Goal: Task Accomplishment & Management: Use online tool/utility

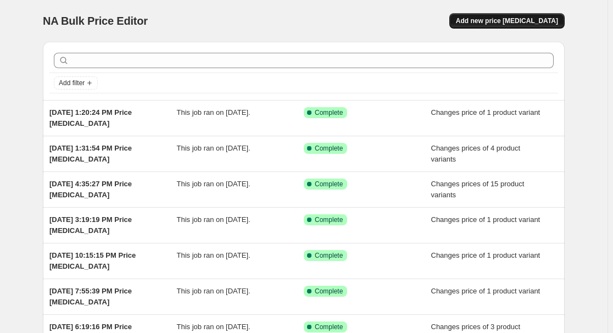
click at [507, 22] on span "Add new price [MEDICAL_DATA]" at bounding box center [507, 20] width 102 height 9
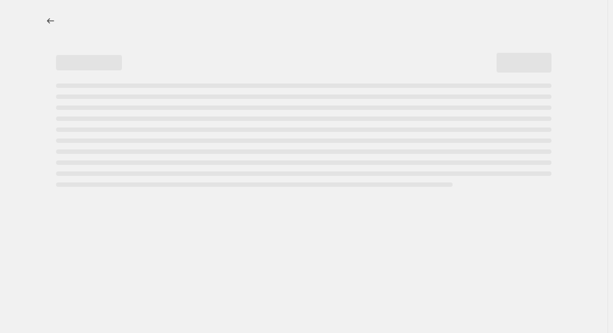
select select "percentage"
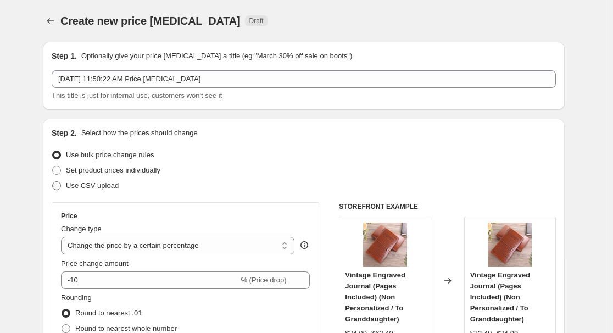
click at [99, 187] on span "Use CSV upload" at bounding box center [92, 185] width 53 height 8
click at [53, 182] on input "Use CSV upload" at bounding box center [52, 181] width 1 height 1
radio input "true"
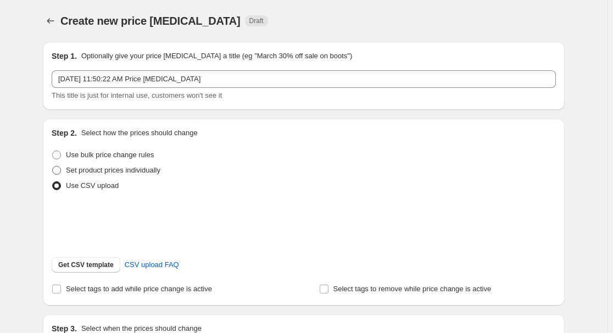
click at [103, 172] on span "Set product prices individually" at bounding box center [113, 170] width 94 height 8
click at [53, 166] on input "Set product prices individually" at bounding box center [52, 166] width 1 height 1
radio input "true"
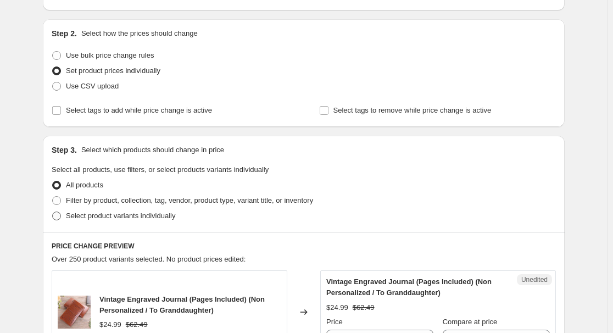
click at [115, 214] on span "Select product variants individually" at bounding box center [120, 216] width 109 height 8
click at [53, 212] on input "Select product variants individually" at bounding box center [52, 212] width 1 height 1
radio input "true"
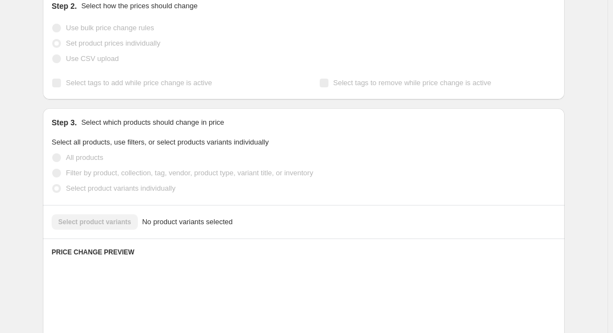
scroll to position [199, 0]
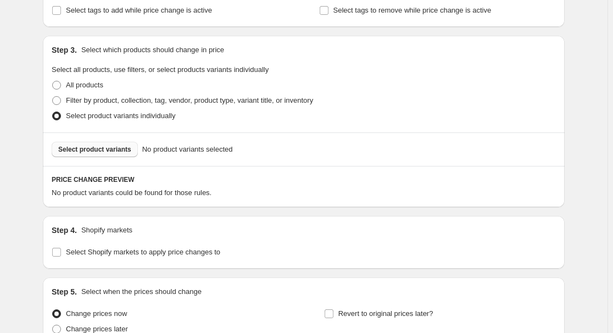
click at [111, 151] on span "Select product variants" at bounding box center [94, 149] width 73 height 9
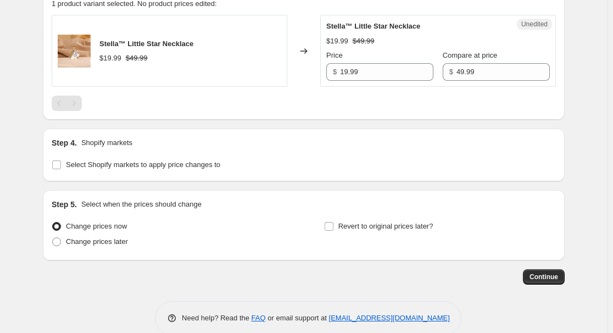
scroll to position [399, 0]
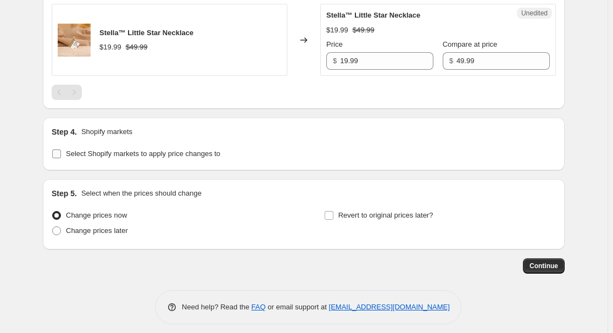
click at [117, 154] on span "Select Shopify markets to apply price changes to" at bounding box center [143, 153] width 154 height 8
click at [61, 154] on input "Select Shopify markets to apply price changes to" at bounding box center [56, 153] width 9 height 9
checkbox input "true"
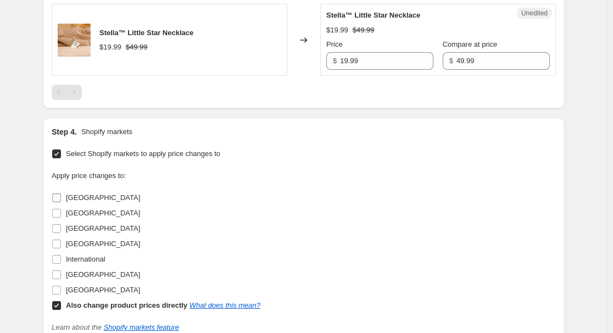
click at [84, 199] on span "[GEOGRAPHIC_DATA]" at bounding box center [103, 197] width 74 height 8
click at [61, 199] on input "[GEOGRAPHIC_DATA]" at bounding box center [56, 197] width 9 height 9
checkbox input "true"
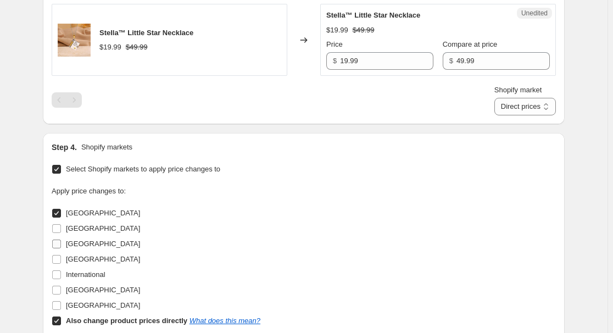
click at [79, 240] on span "[GEOGRAPHIC_DATA]" at bounding box center [103, 244] width 74 height 8
click at [61, 240] on input "[GEOGRAPHIC_DATA]" at bounding box center [56, 244] width 9 height 9
checkbox input "true"
click at [85, 261] on span "[GEOGRAPHIC_DATA]" at bounding box center [103, 259] width 74 height 8
click at [61, 261] on input "[GEOGRAPHIC_DATA]" at bounding box center [56, 259] width 9 height 9
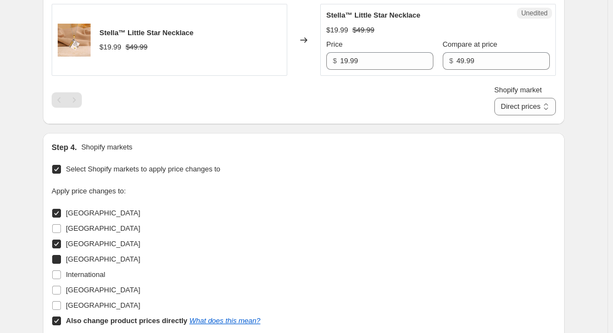
checkbox input "true"
click at [92, 291] on span "[GEOGRAPHIC_DATA]" at bounding box center [103, 290] width 74 height 8
click at [61, 291] on input "[GEOGRAPHIC_DATA]" at bounding box center [56, 290] width 9 height 9
checkbox input "true"
click at [83, 320] on b "Also change product prices directly" at bounding box center [126, 320] width 121 height 8
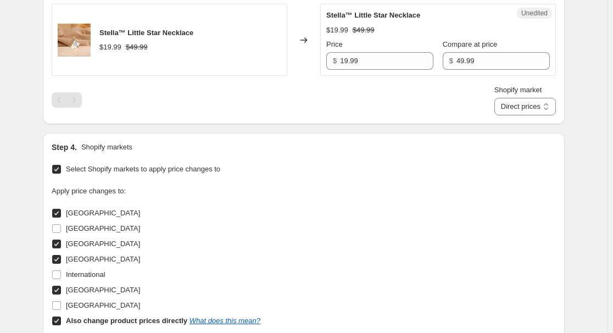
click at [61, 320] on input "Also change product prices directly What does this mean?" at bounding box center [56, 320] width 9 height 9
checkbox input "false"
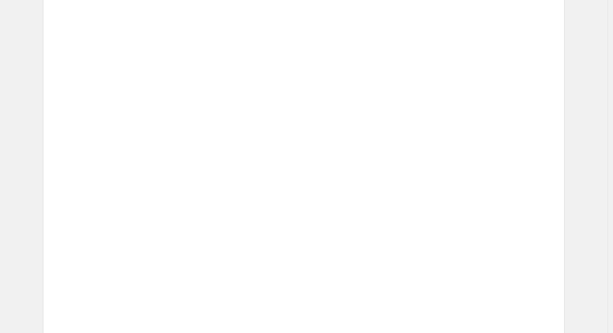
click at [356, 224] on div "Unedited Placeholder $53.15 $59.05 Price $ 53.15 Compare at price $ 59.05" at bounding box center [438, 195] width 236 height 72
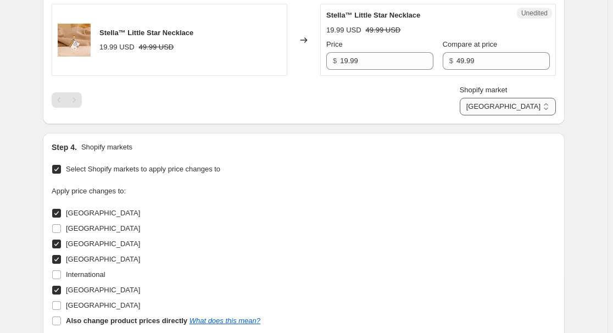
click at [542, 107] on select "[GEOGRAPHIC_DATA] [GEOGRAPHIC_DATA] [GEOGRAPHIC_DATA] [GEOGRAPHIC_DATA]" at bounding box center [508, 107] width 96 height 18
click at [511, 115] on select "[GEOGRAPHIC_DATA] [GEOGRAPHIC_DATA] [GEOGRAPHIC_DATA] [GEOGRAPHIC_DATA]" at bounding box center [508, 107] width 96 height 18
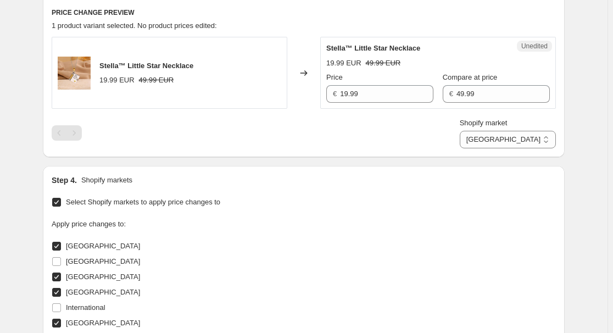
scroll to position [349, 0]
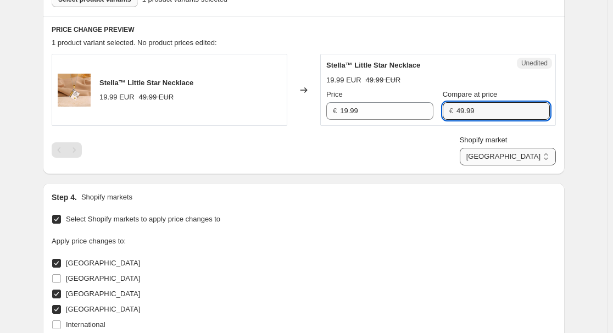
drag, startPoint x: 479, startPoint y: 113, endPoint x: 523, endPoint y: 163, distance: 66.6
click at [479, 113] on input "49.99" at bounding box center [503, 111] width 93 height 18
click at [533, 162] on select "[GEOGRAPHIC_DATA] [GEOGRAPHIC_DATA] [GEOGRAPHIC_DATA] [GEOGRAPHIC_DATA]" at bounding box center [508, 157] width 96 height 18
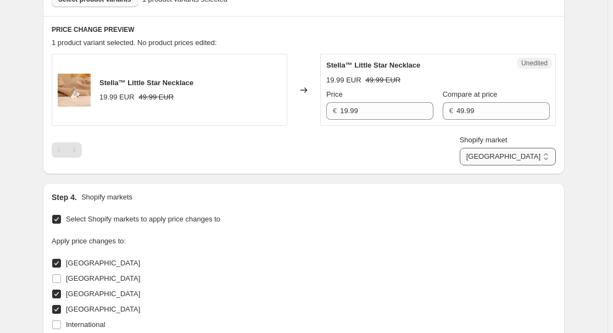
click at [508, 165] on select "[GEOGRAPHIC_DATA] [GEOGRAPHIC_DATA] [GEOGRAPHIC_DATA] [GEOGRAPHIC_DATA]" at bounding box center [508, 157] width 96 height 18
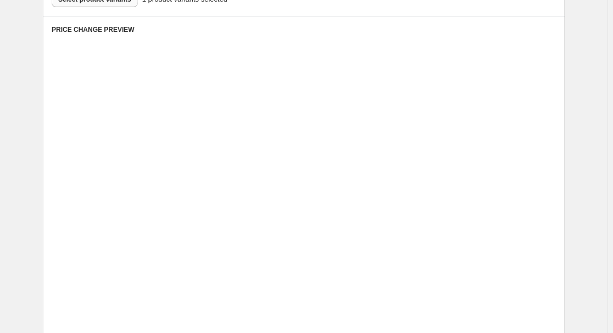
click at [483, 199] on div "Unedited Placeholder 53.15 EUR 59.05 EUR Price € 53.15 Compare at price € 59.05" at bounding box center [438, 167] width 236 height 72
click at [482, 198] on div "Unedited Placeholder 53.15 EUR 59.05 EUR Price € 53.15 Compare at price € 59.05" at bounding box center [438, 167] width 236 height 72
click at [497, 209] on div "Unedited Placeholder 53.15 EUR 59.05 EUR Price € 53.15 Compare at price € 59.05" at bounding box center [438, 245] width 236 height 72
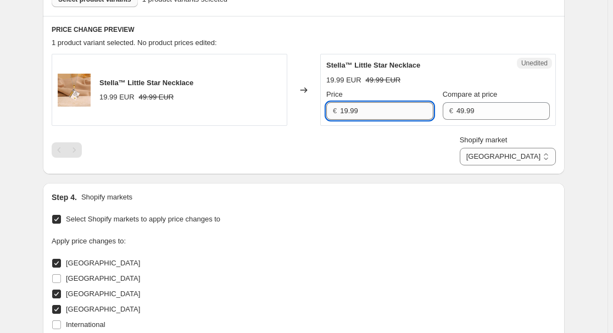
click at [387, 109] on input "19.99" at bounding box center [386, 111] width 93 height 18
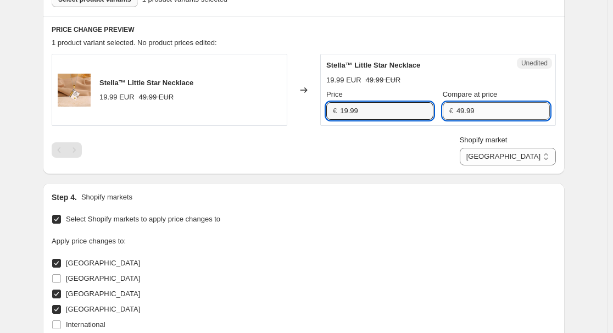
drag, startPoint x: 475, startPoint y: 111, endPoint x: 520, endPoint y: 149, distance: 59.2
click at [476, 111] on input "49.99" at bounding box center [503, 111] width 93 height 18
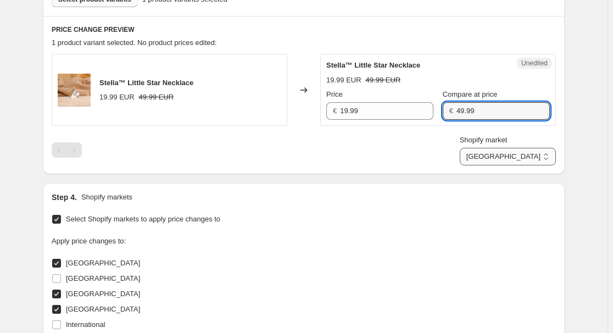
click at [532, 158] on select "[GEOGRAPHIC_DATA] [GEOGRAPHIC_DATA] [GEOGRAPHIC_DATA] [GEOGRAPHIC_DATA]" at bounding box center [508, 157] width 96 height 18
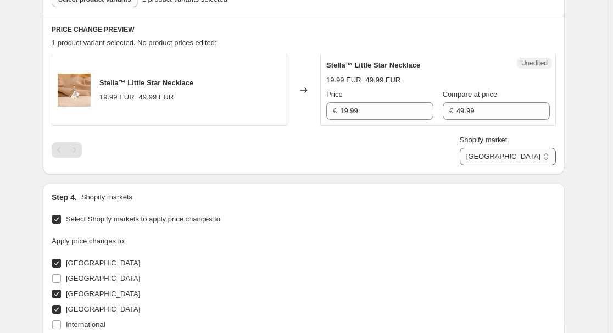
select select "7201521733"
click at [485, 165] on select "[GEOGRAPHIC_DATA] [GEOGRAPHIC_DATA] [GEOGRAPHIC_DATA] [GEOGRAPHIC_DATA]" at bounding box center [508, 157] width 96 height 18
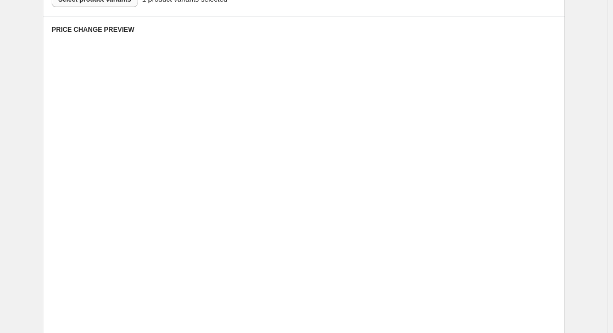
click at [499, 216] on div "Placeholder" at bounding box center [434, 220] width 143 height 11
click at [500, 215] on div "Placeholder" at bounding box center [434, 220] width 143 height 11
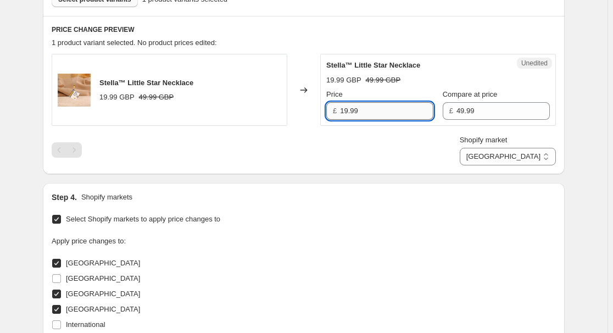
click at [385, 107] on input "19.99" at bounding box center [386, 111] width 93 height 18
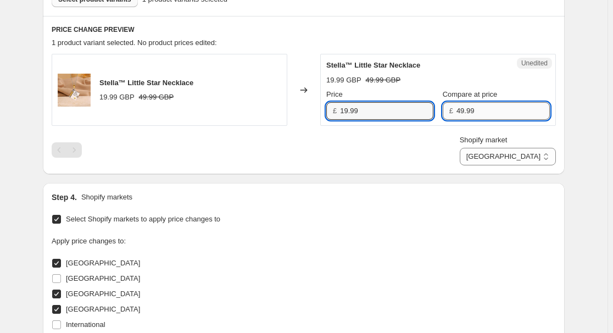
click at [488, 113] on input "49.99" at bounding box center [503, 111] width 93 height 18
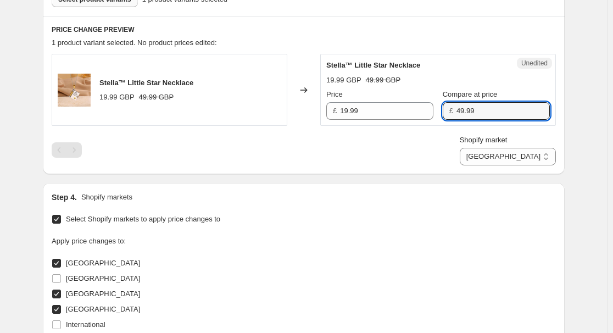
click at [494, 208] on div "Step 4. Shopify markets Select Shopify markets to apply price changes to Apply …" at bounding box center [304, 295] width 504 height 207
